Goal: Task Accomplishment & Management: Manage account settings

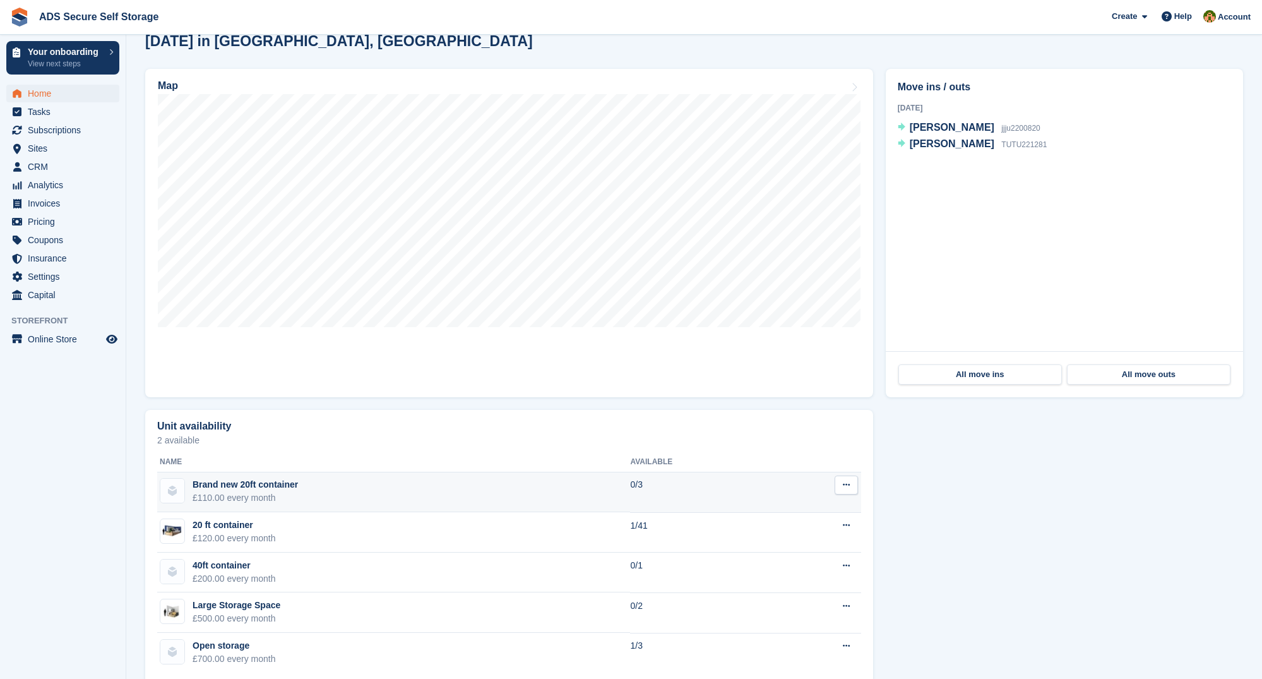
scroll to position [369, 0]
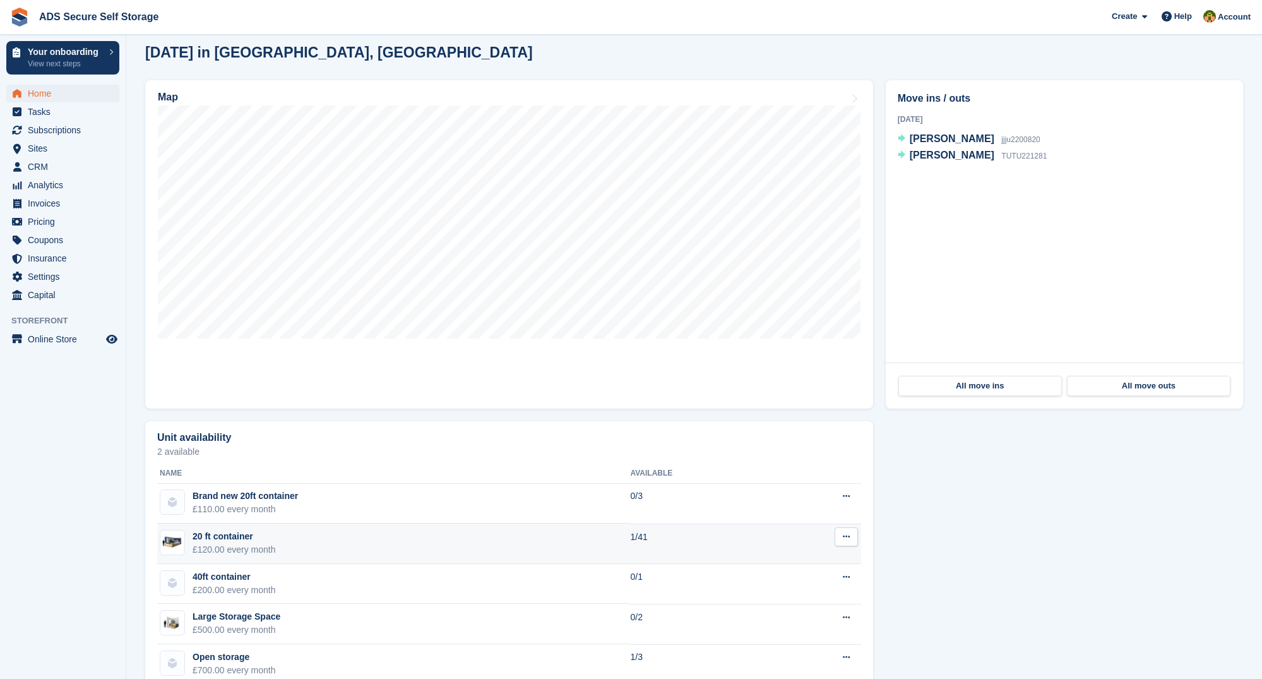
click at [334, 545] on td "20 ft container £120.00 every month" at bounding box center [393, 543] width 473 height 40
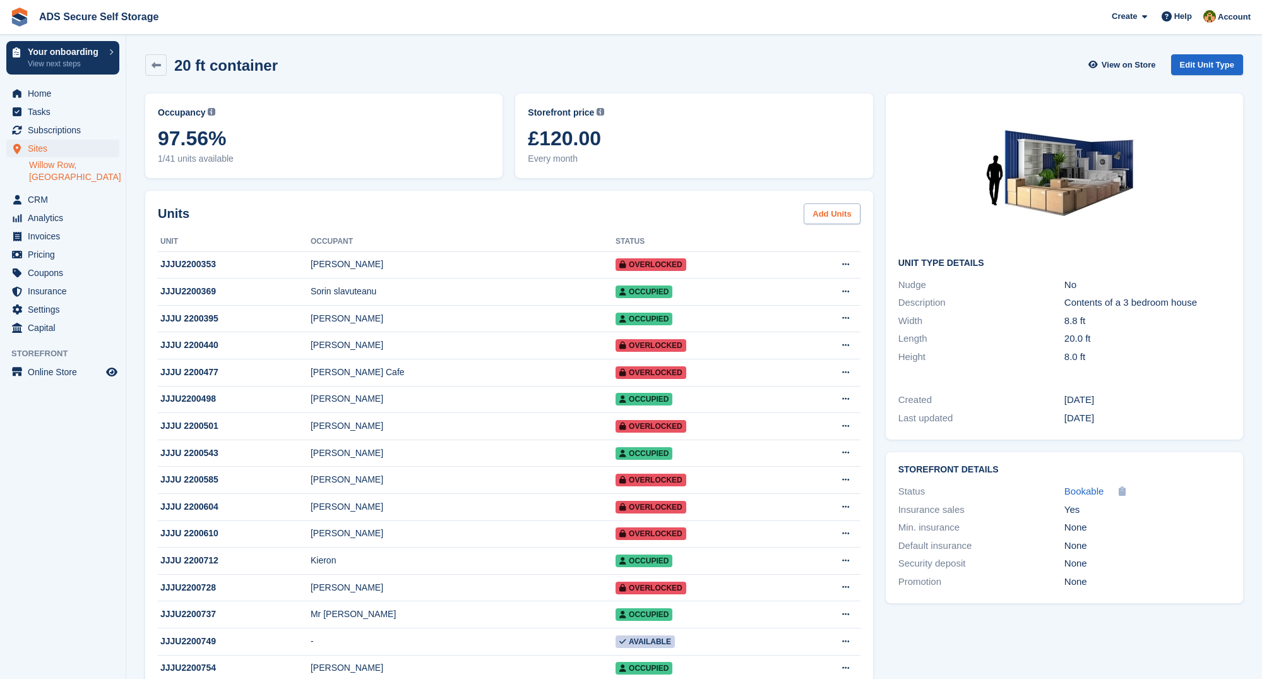
click at [814, 213] on link "Add Units" at bounding box center [832, 213] width 56 height 21
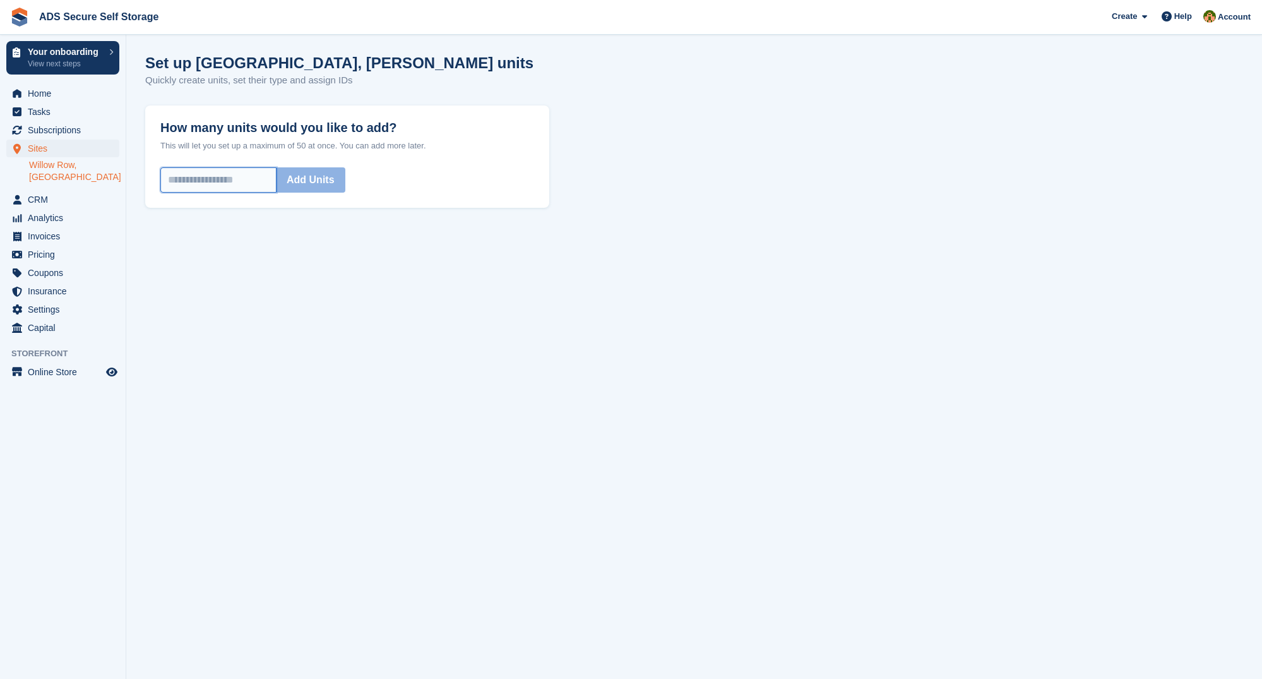
click at [276, 179] on input "How many units would you like to add?" at bounding box center [218, 179] width 116 height 25
type input "*"
click at [338, 182] on button "Add Units" at bounding box center [310, 179] width 69 height 25
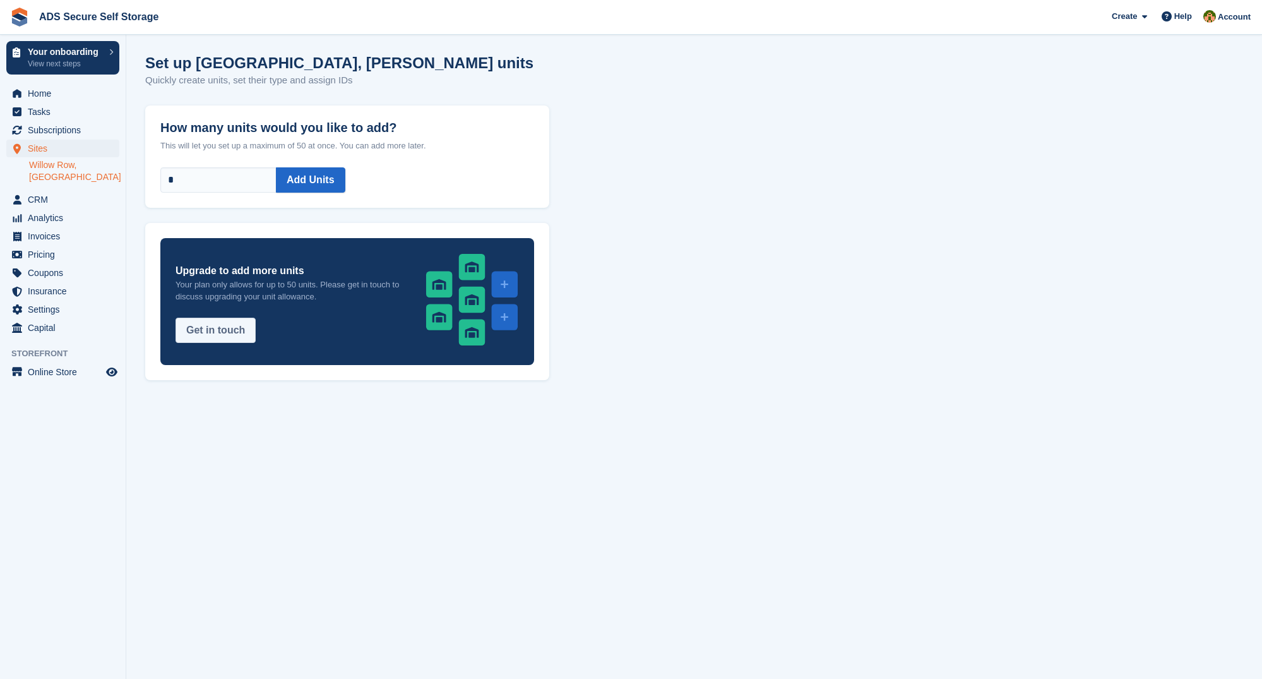
click at [239, 333] on button "Get in touch" at bounding box center [215, 330] width 80 height 25
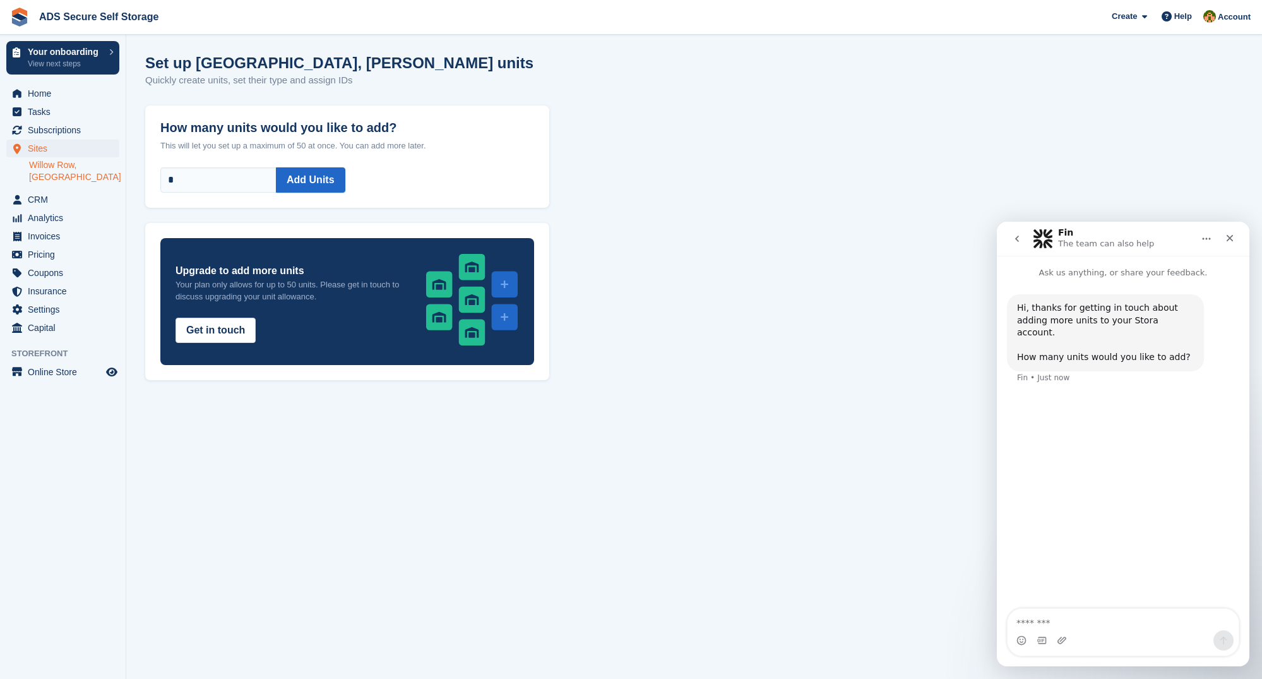
type textarea "*"
click at [227, 179] on input "*" at bounding box center [218, 179] width 116 height 25
click at [65, 95] on span "Home" at bounding box center [66, 94] width 76 height 18
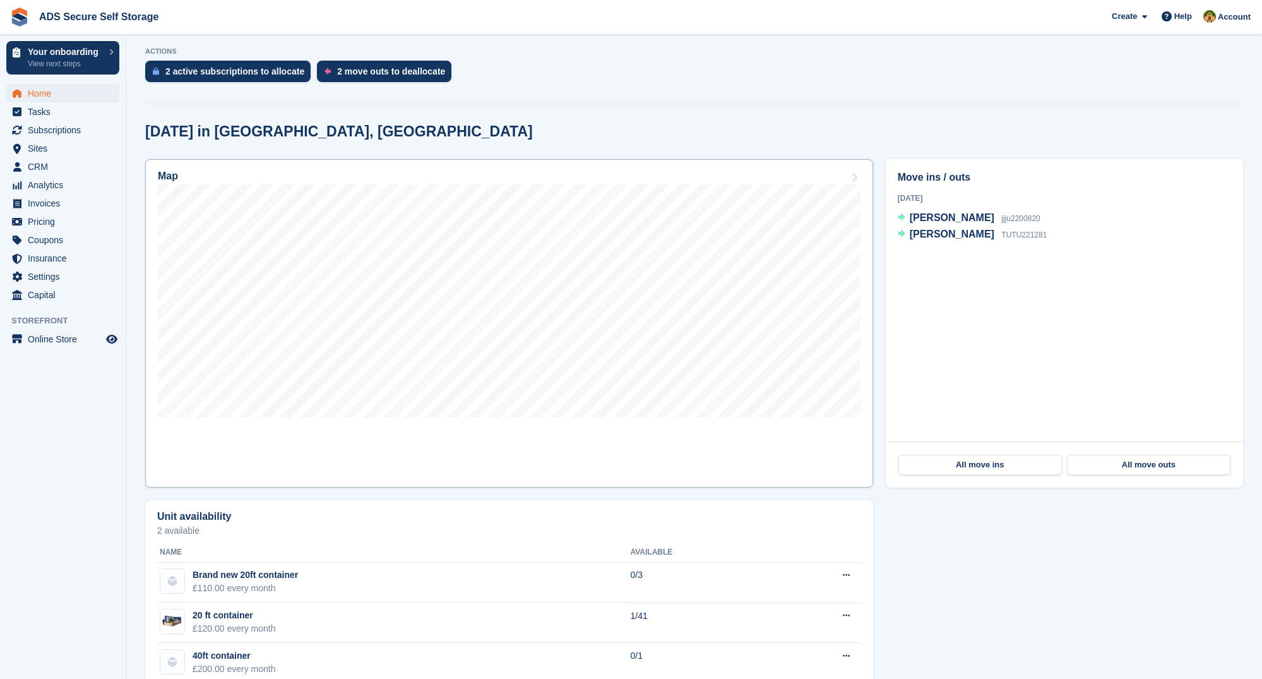
scroll to position [292, 0]
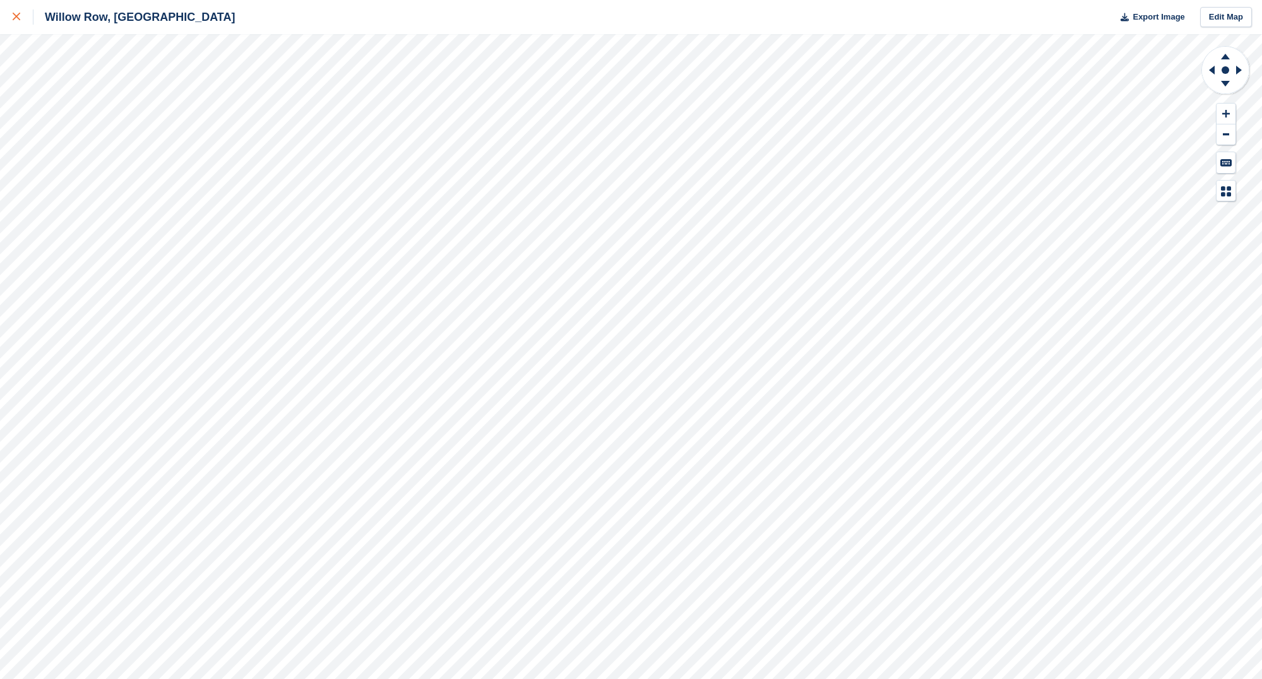
click at [17, 16] on icon at bounding box center [17, 17] width 8 height 8
